Goal: Task Accomplishment & Management: Manage account settings

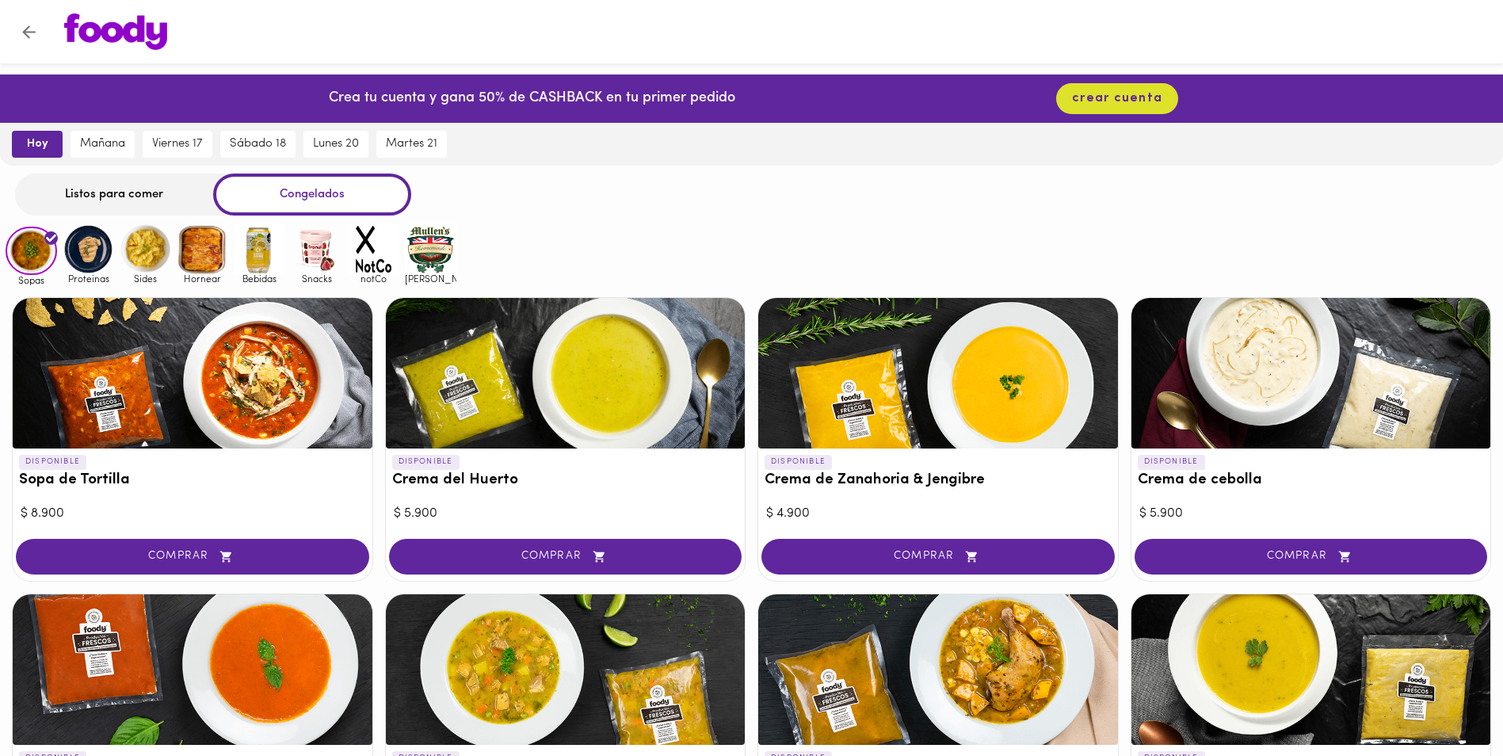
click at [21, 139] on button "hoy" at bounding box center [37, 144] width 51 height 27
click at [142, 185] on div "Listos para comer" at bounding box center [114, 195] width 198 height 42
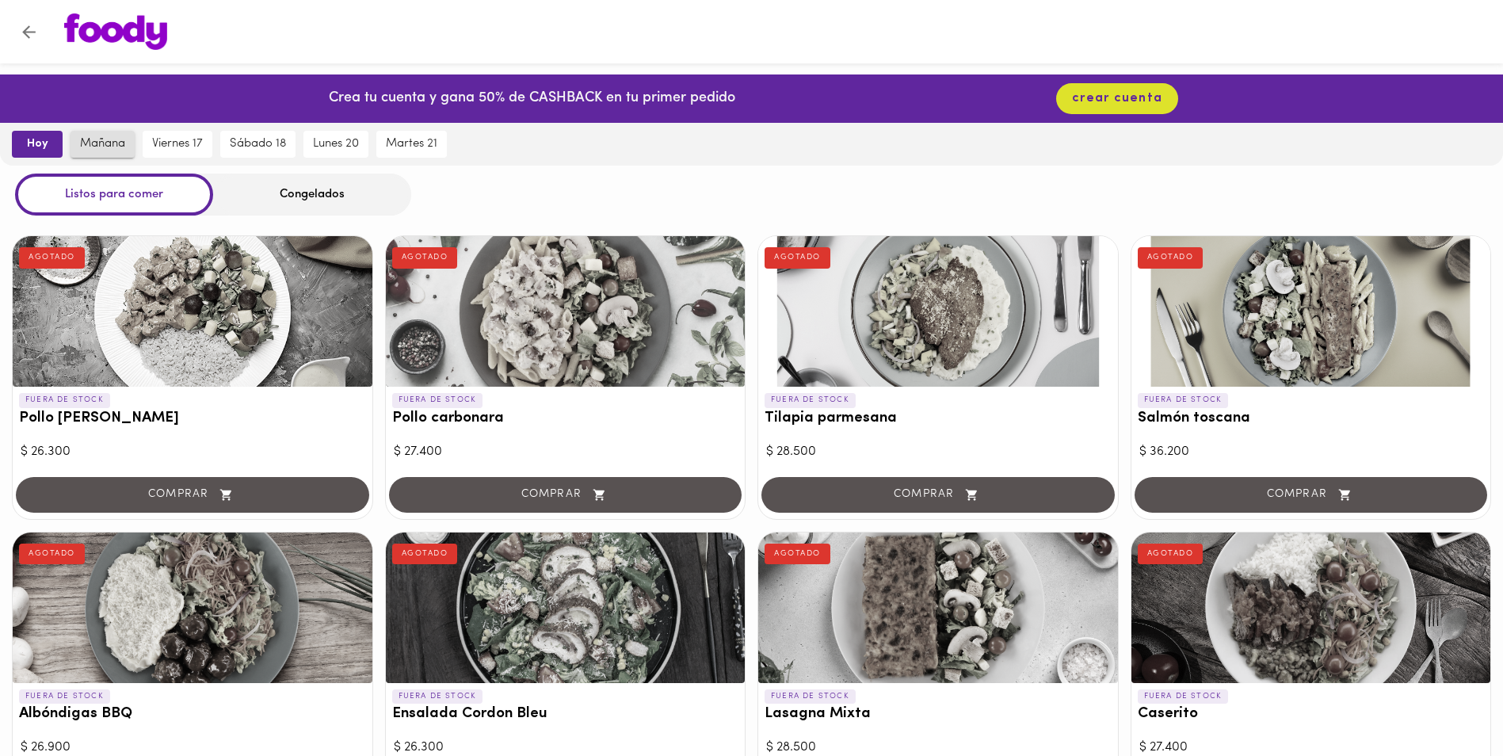
click at [110, 138] on span "mañana" at bounding box center [102, 144] width 45 height 14
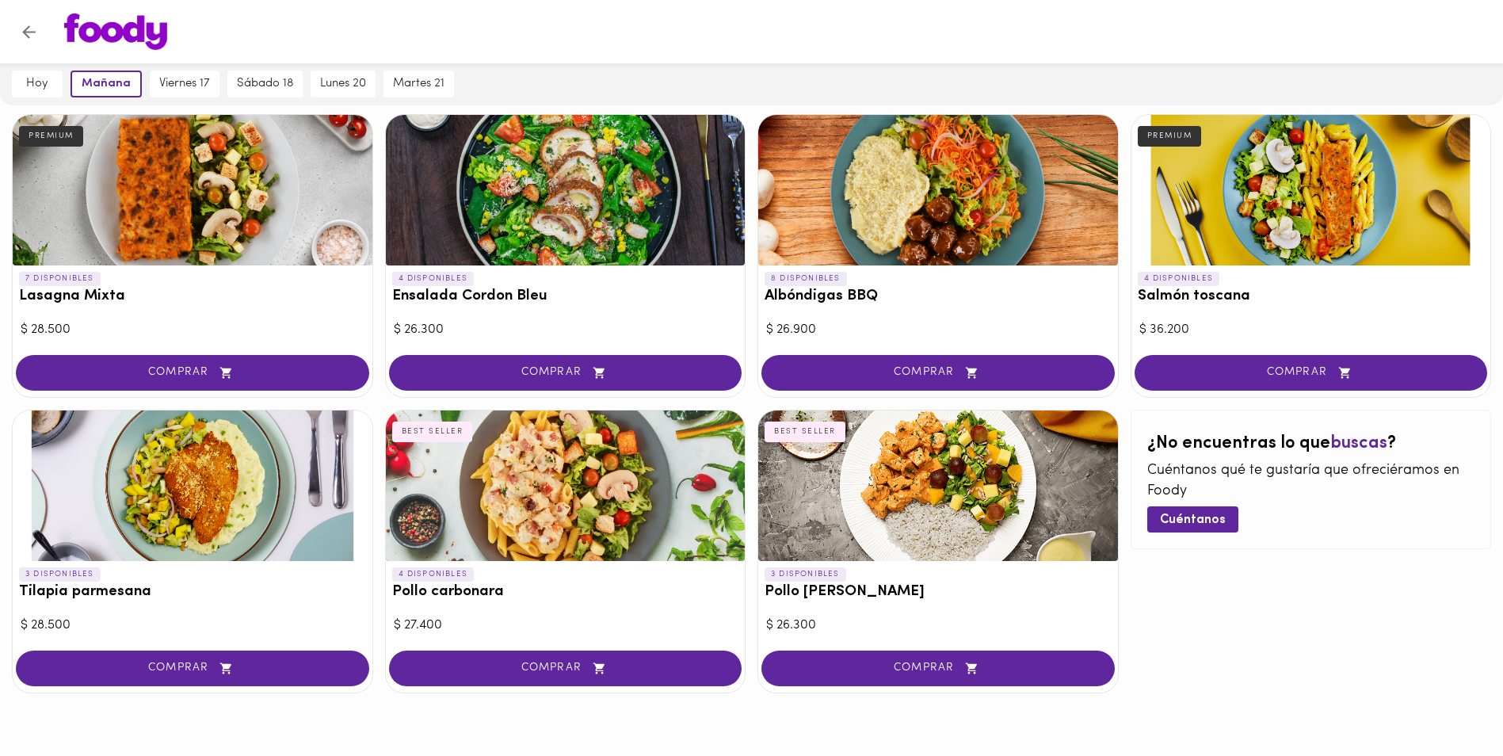
scroll to position [742, 0]
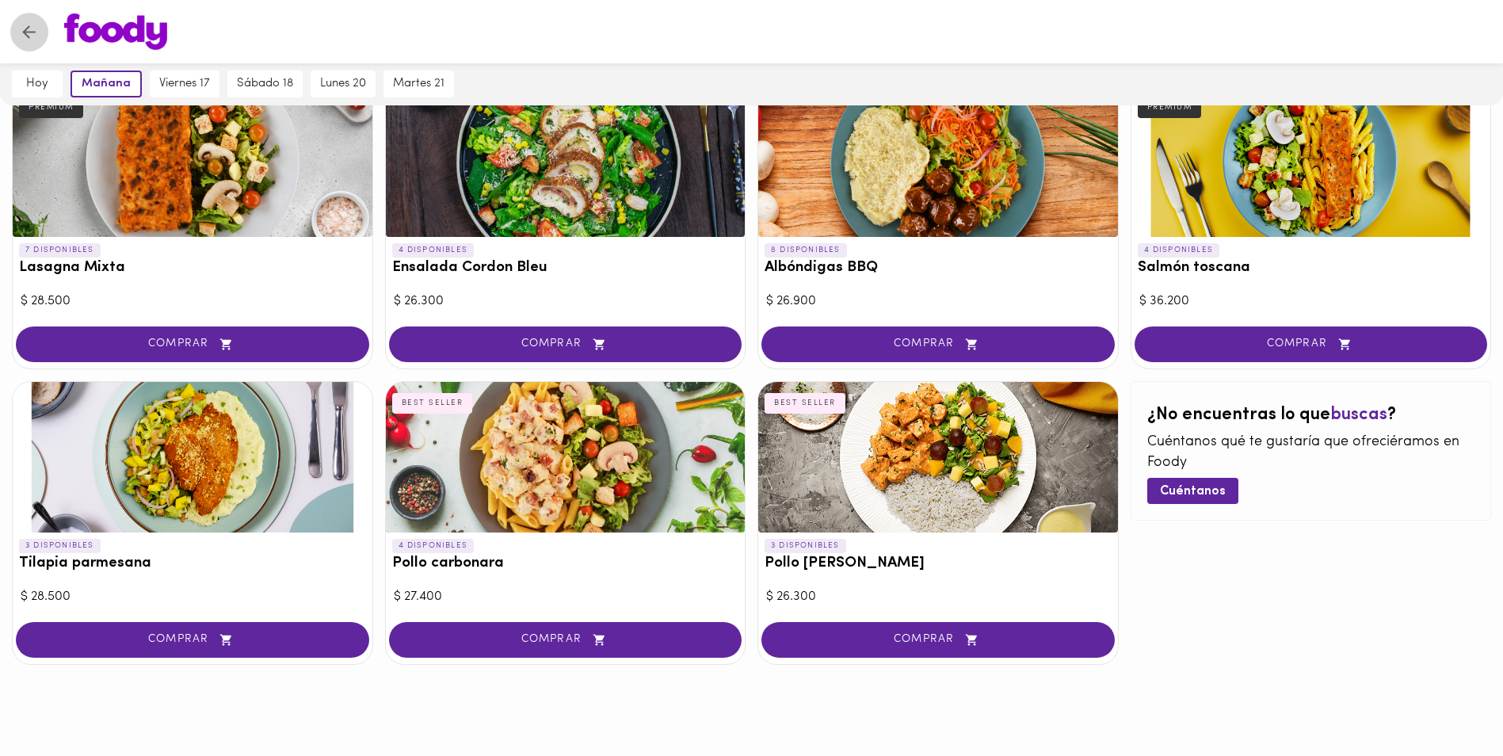
click at [36, 27] on icon "Volver" at bounding box center [29, 32] width 20 height 20
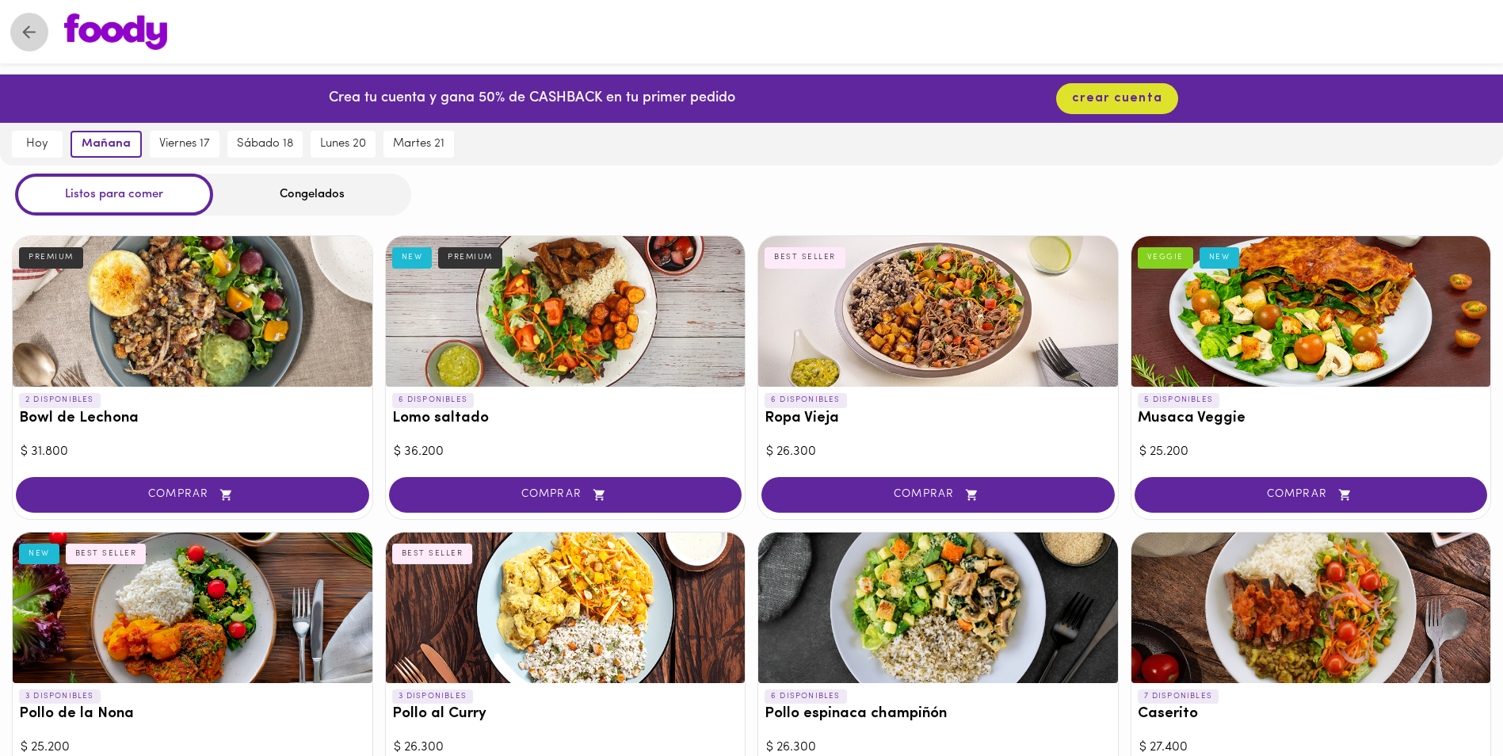
click at [26, 23] on icon "Volver" at bounding box center [29, 32] width 20 height 20
click at [88, 22] on img at bounding box center [115, 31] width 103 height 36
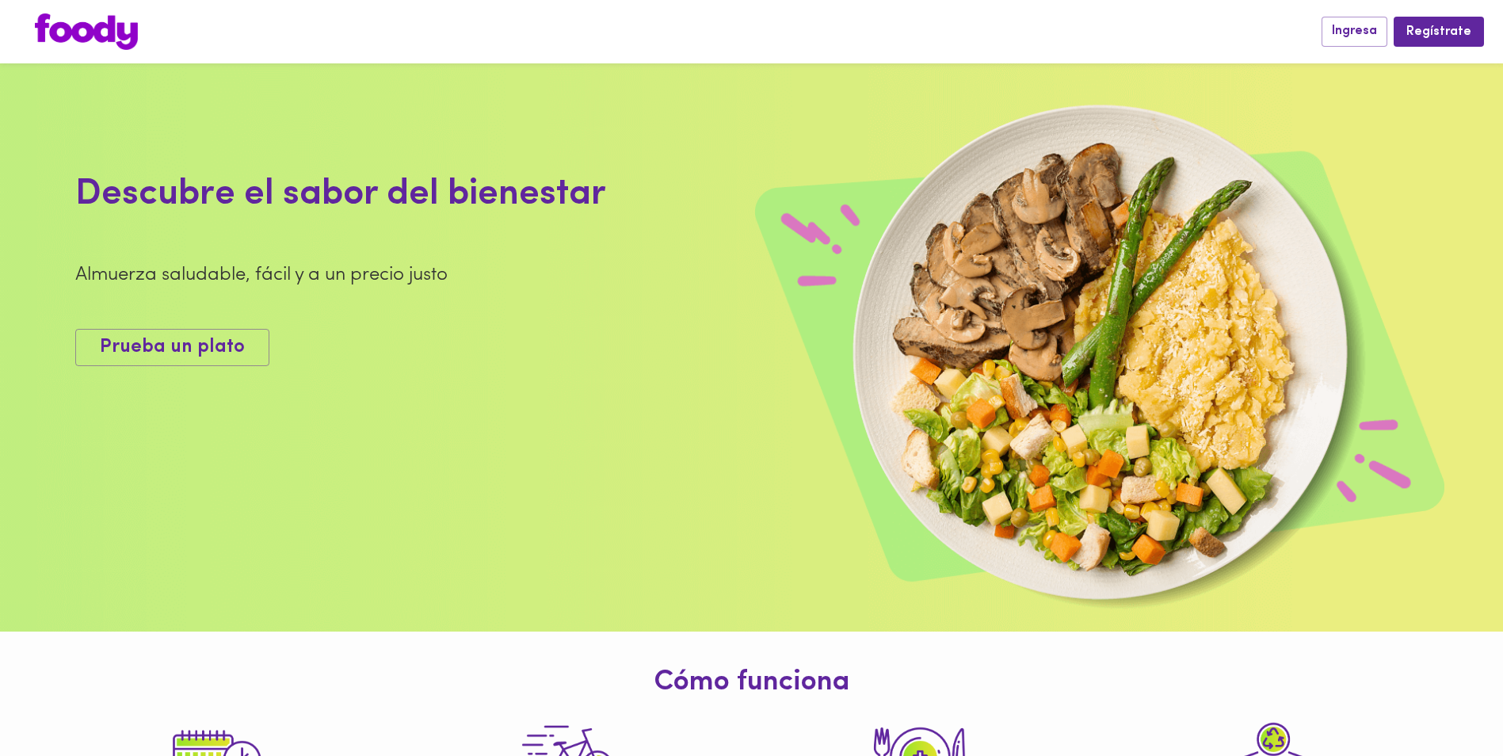
click at [24, 32] on div at bounding box center [670, 31] width 1303 height 36
click at [1371, 29] on span "Ingresa" at bounding box center [1354, 31] width 45 height 15
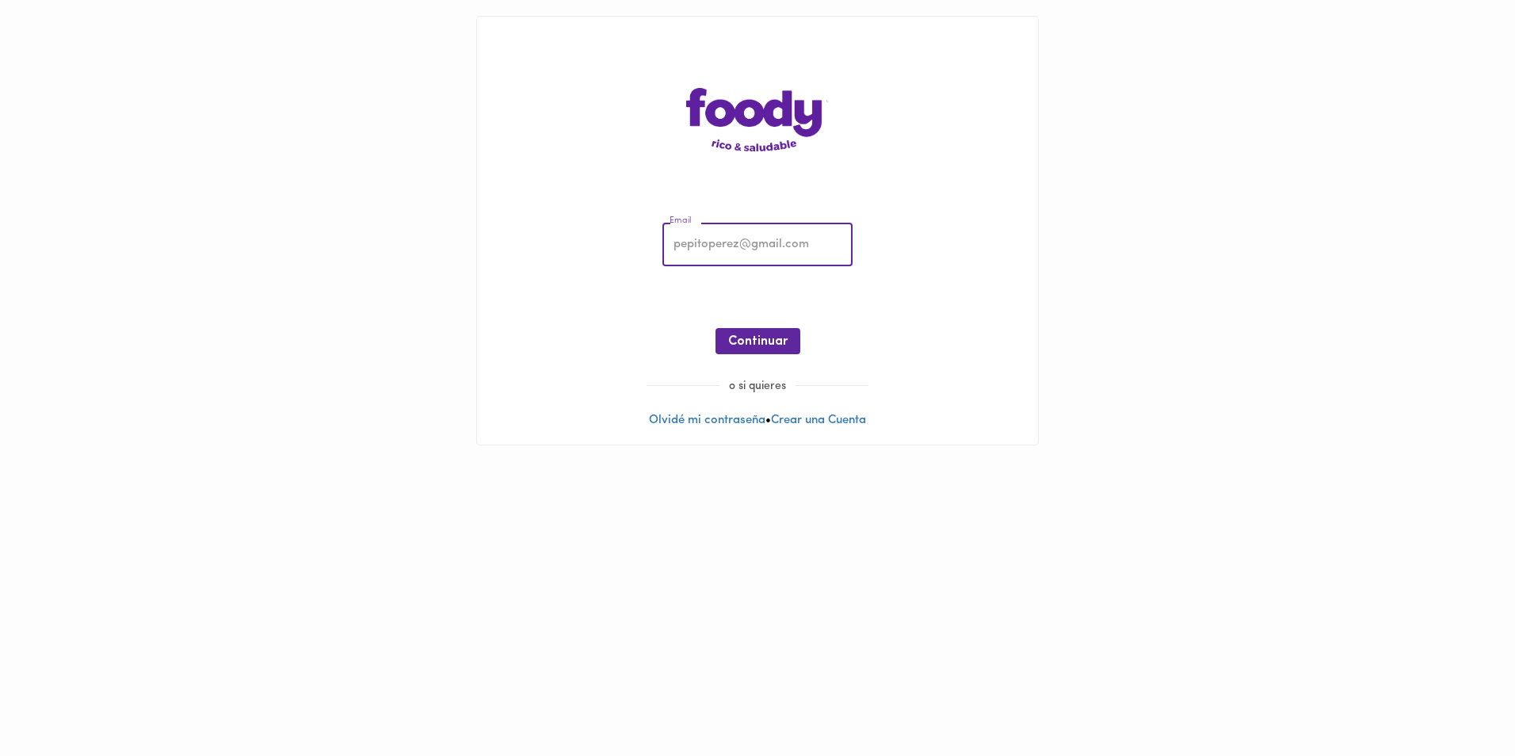
click at [740, 238] on input "email" at bounding box center [757, 245] width 190 height 44
type input "dianamill131@gmail.com"
click at [752, 339] on span "Continuar" at bounding box center [757, 341] width 59 height 15
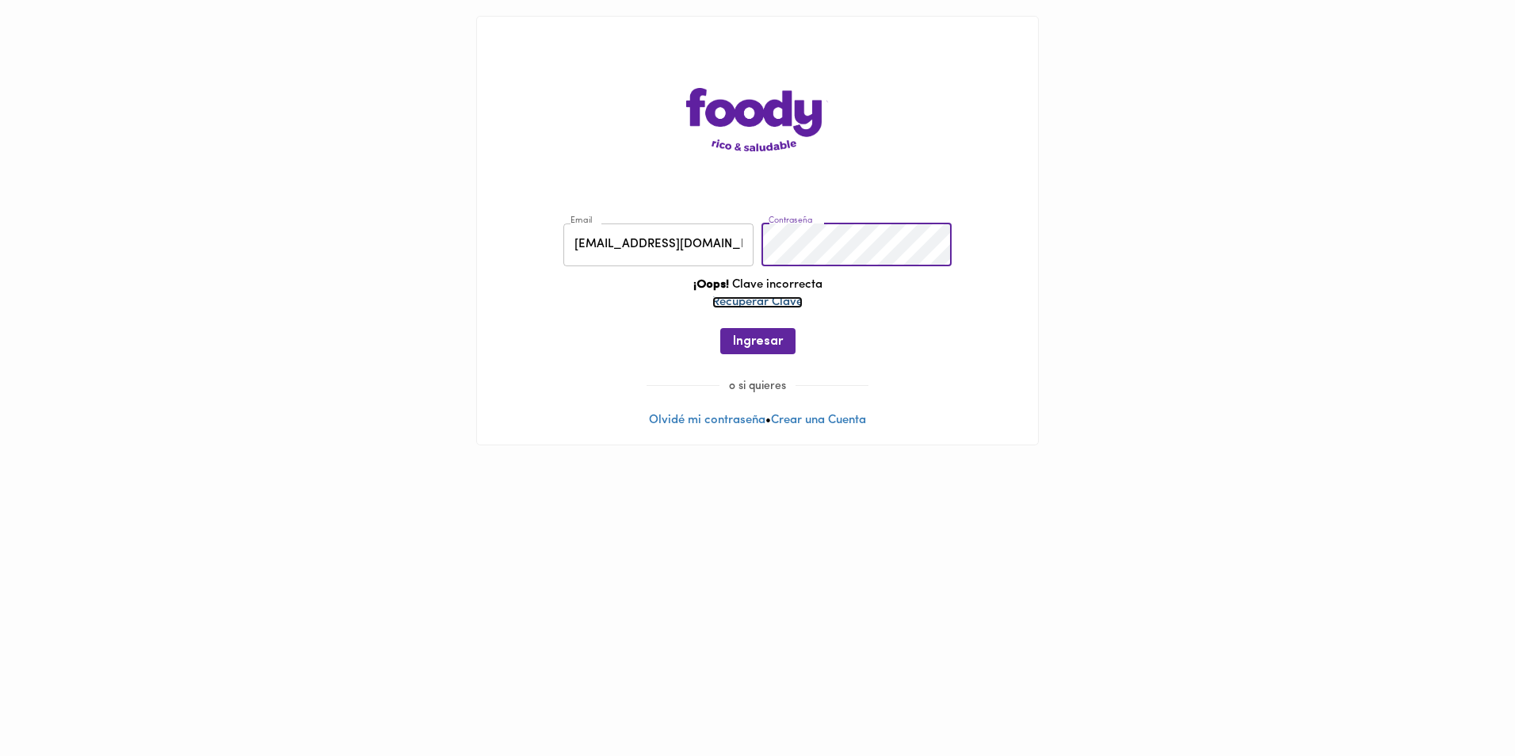
click at [771, 302] on link "Recuperar Clave" at bounding box center [757, 302] width 90 height 12
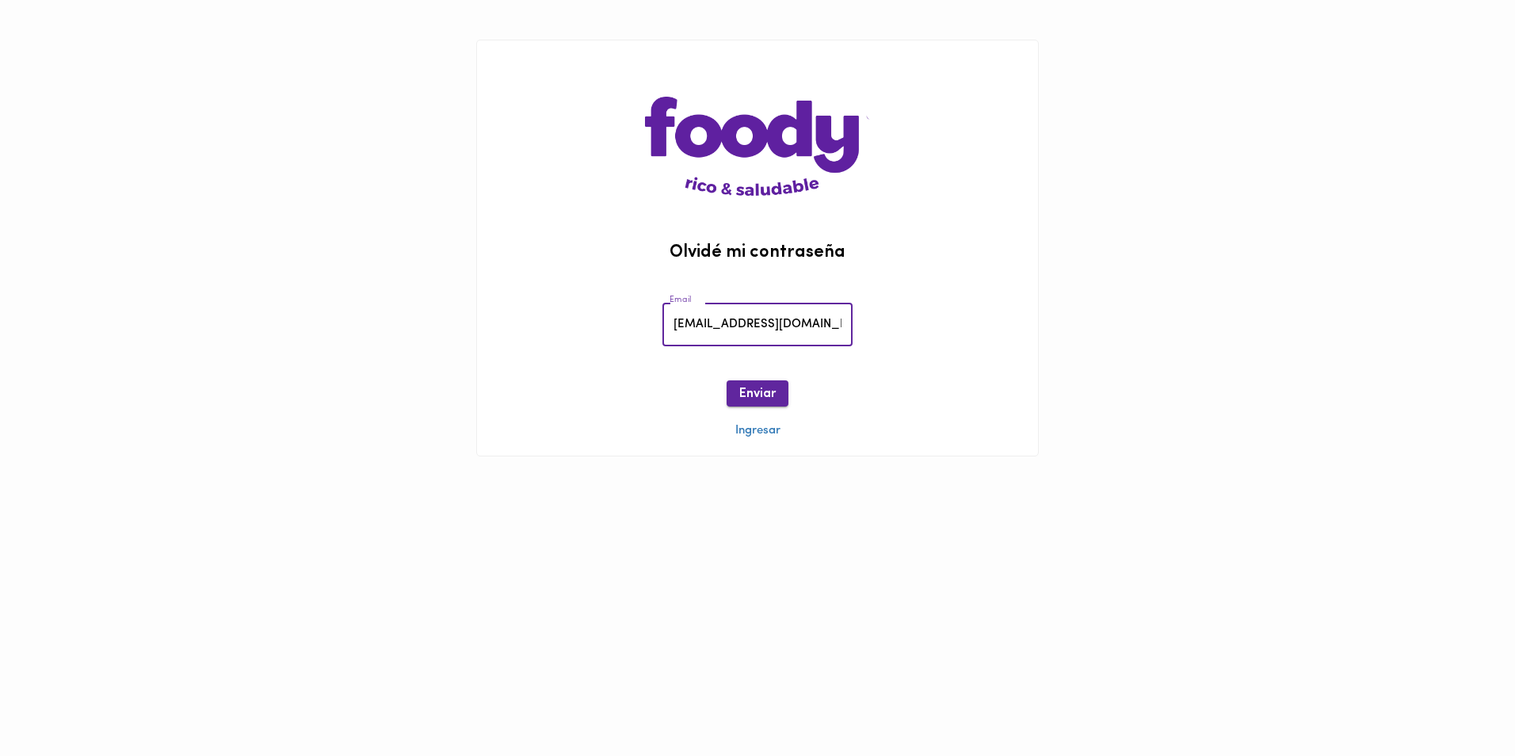
click at [763, 383] on button "Enviar" at bounding box center [758, 393] width 62 height 26
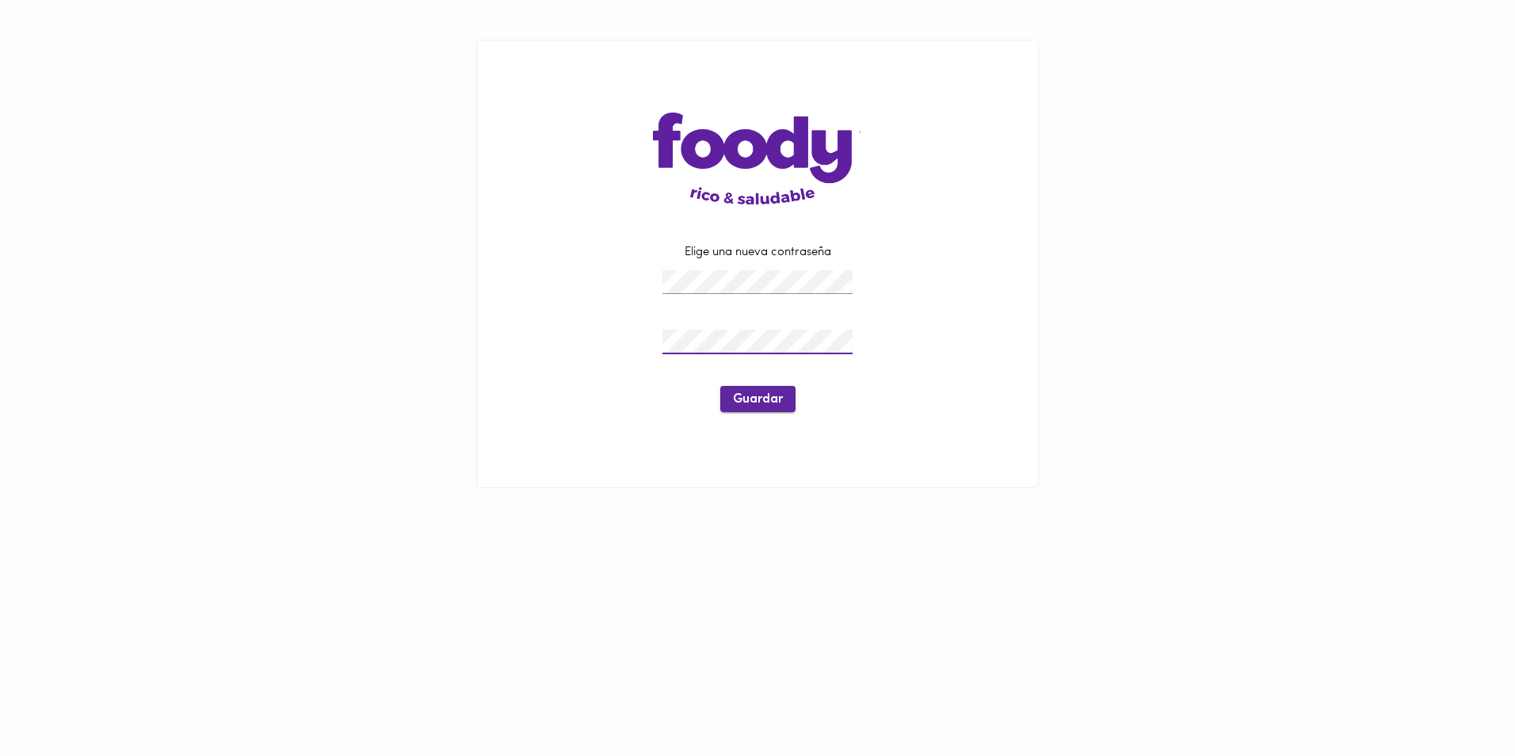
click at [761, 396] on span "Guardar" at bounding box center [758, 399] width 50 height 15
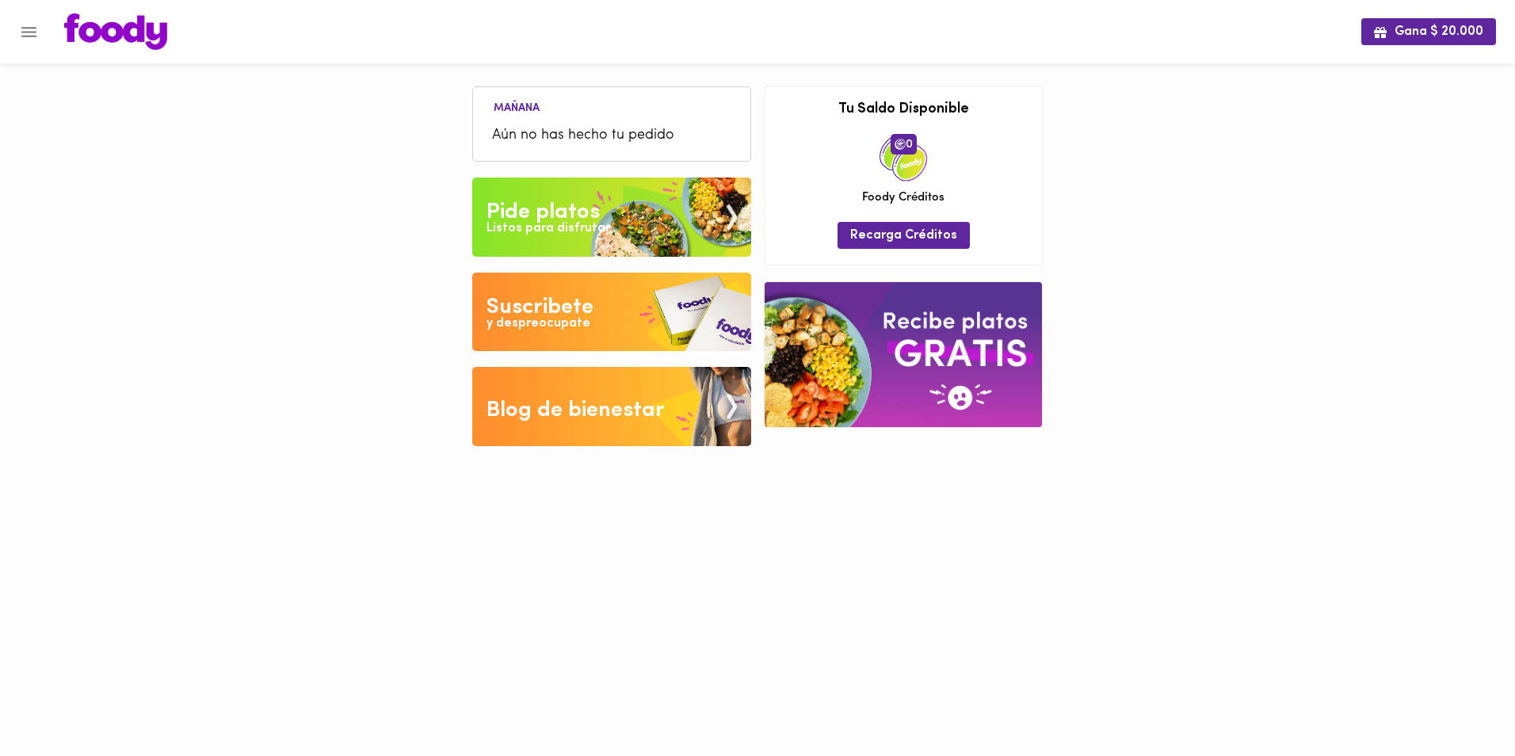
click at [623, 208] on img at bounding box center [611, 216] width 279 height 79
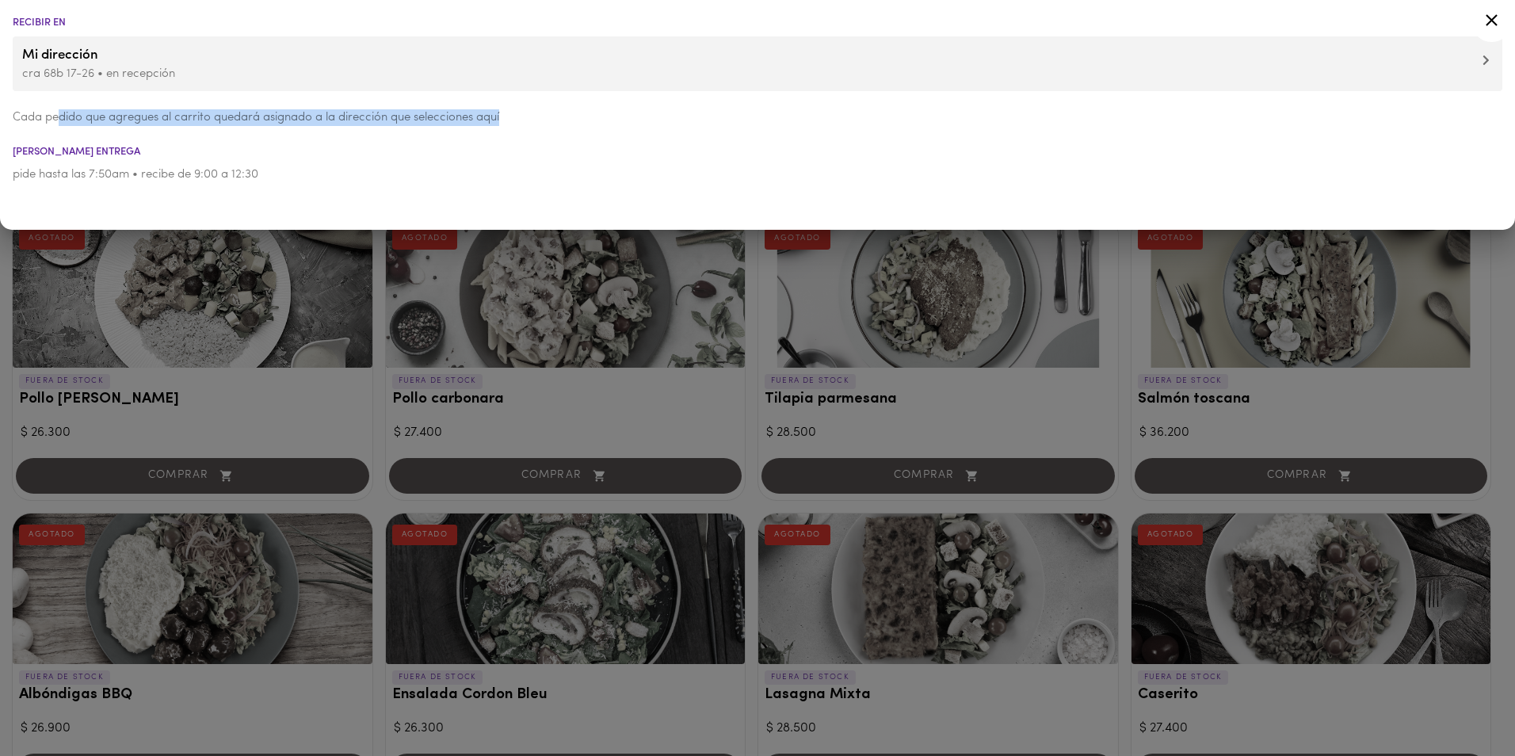
drag, startPoint x: 59, startPoint y: 118, endPoint x: 542, endPoint y: 109, distance: 482.6
click at [542, 109] on p "Cada pedido que agregues al carrito quedará asignado a la dirección que selecci…" at bounding box center [757, 117] width 1489 height 17
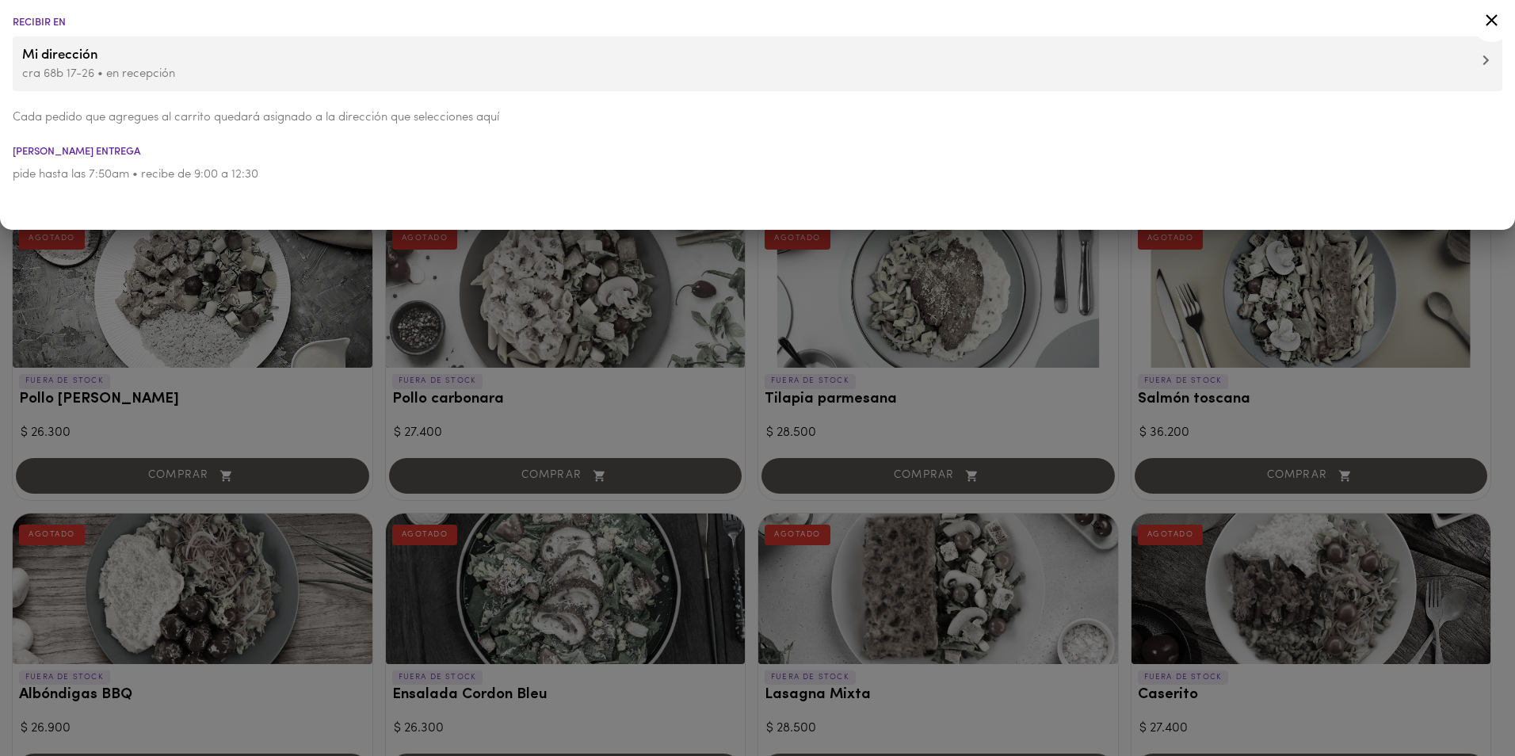
drag, startPoint x: 542, startPoint y: 109, endPoint x: 314, endPoint y: 161, distance: 233.9
click at [314, 161] on li "pide hasta las 7:50am • recibe de 9:00 a 12:30" at bounding box center [757, 175] width 1515 height 36
click at [1486, 18] on icon at bounding box center [1492, 20] width 20 height 20
